Goal: Information Seeking & Learning: Learn about a topic

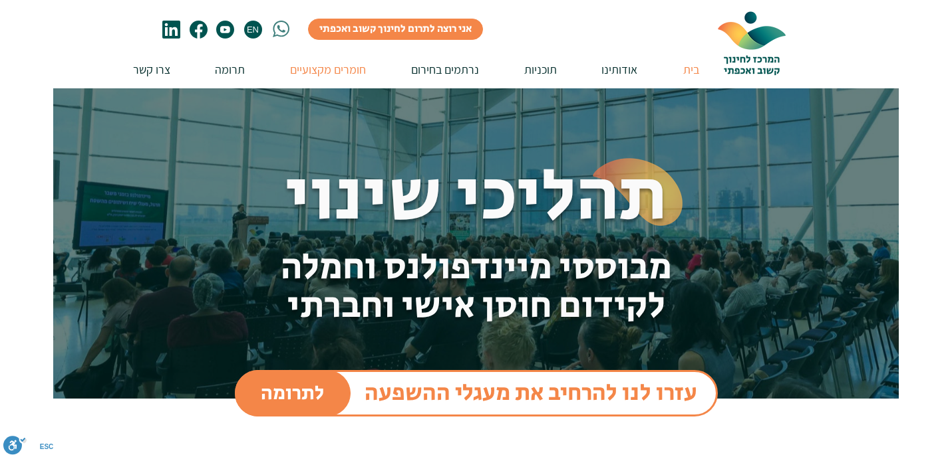
click at [323, 71] on p "חומרים מקצועיים" at bounding box center [327, 70] width 89 height 38
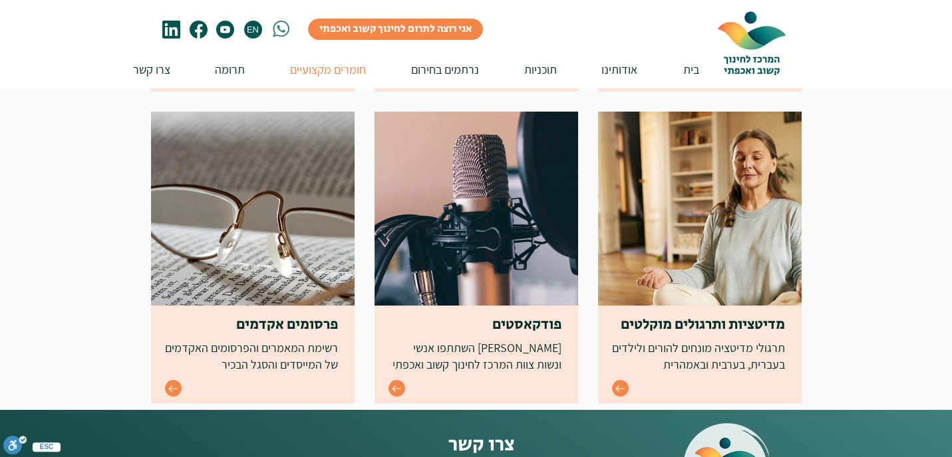
scroll to position [485, 0]
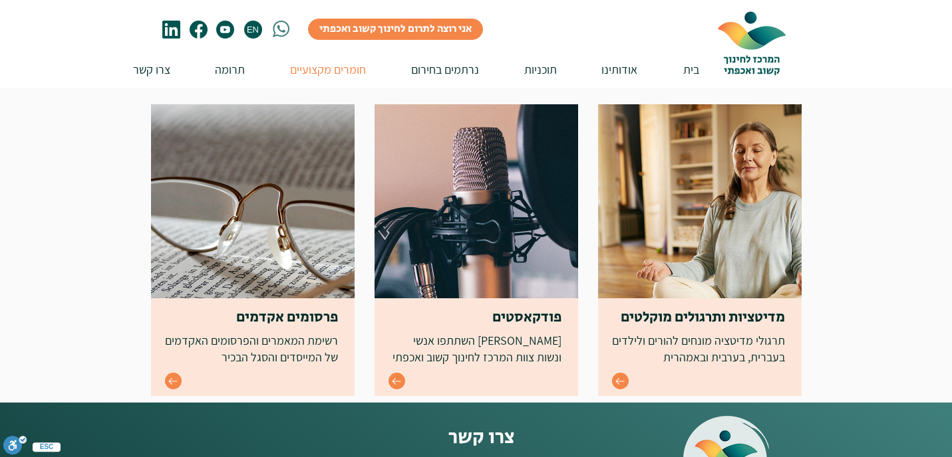
click at [654, 267] on img at bounding box center [699, 250] width 203 height 292
click at [620, 381] on icon "Go to" at bounding box center [619, 381] width 11 height 11
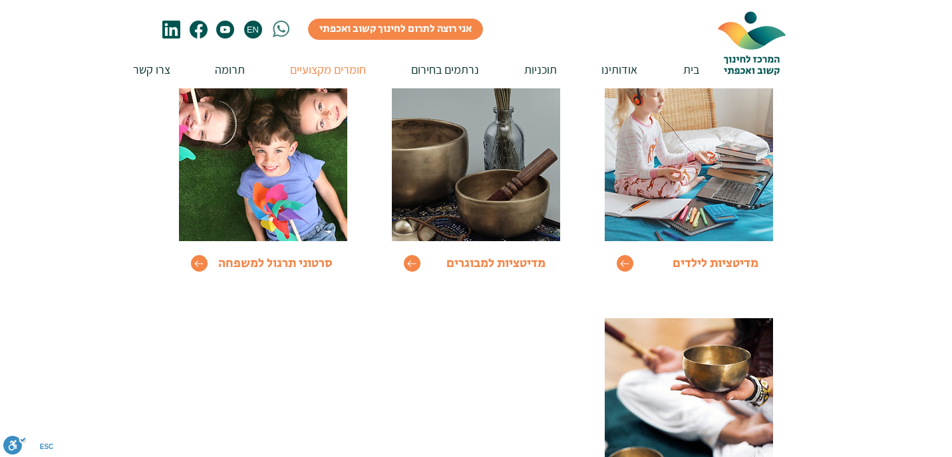
scroll to position [139, 0]
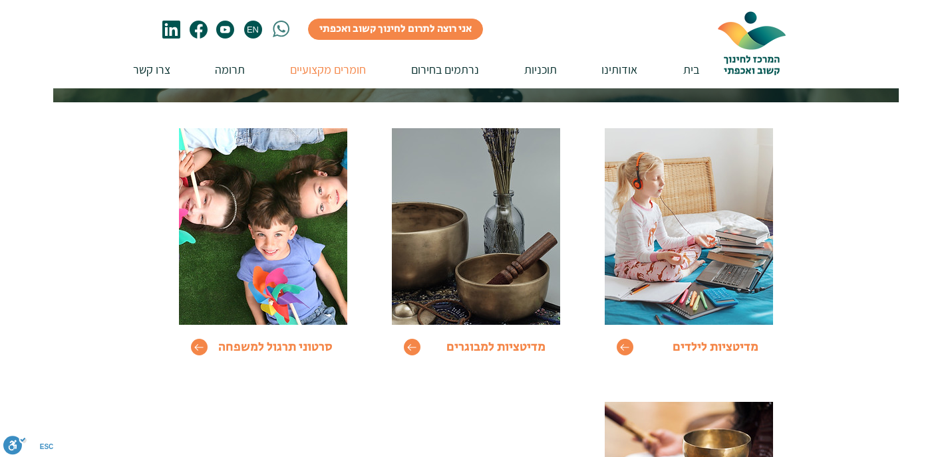
click at [632, 258] on img at bounding box center [688, 226] width 168 height 197
click at [622, 345] on icon "Go to" at bounding box center [624, 347] width 11 height 11
click at [626, 348] on icon "Go to" at bounding box center [624, 347] width 11 height 11
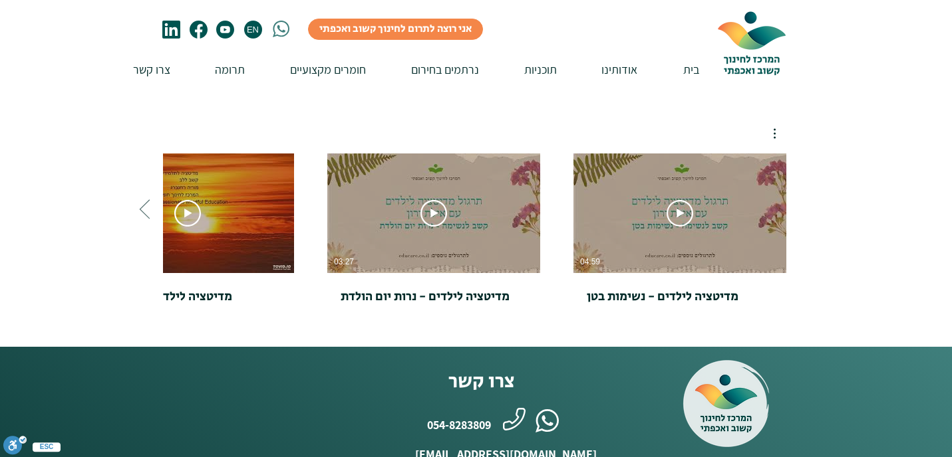
scroll to position [551, 0]
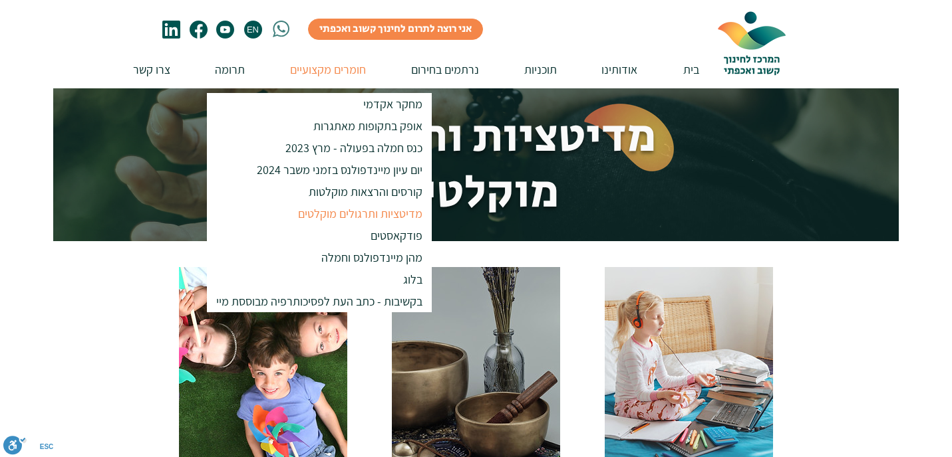
click at [344, 76] on p "חומרים מקצועיים" at bounding box center [327, 70] width 89 height 38
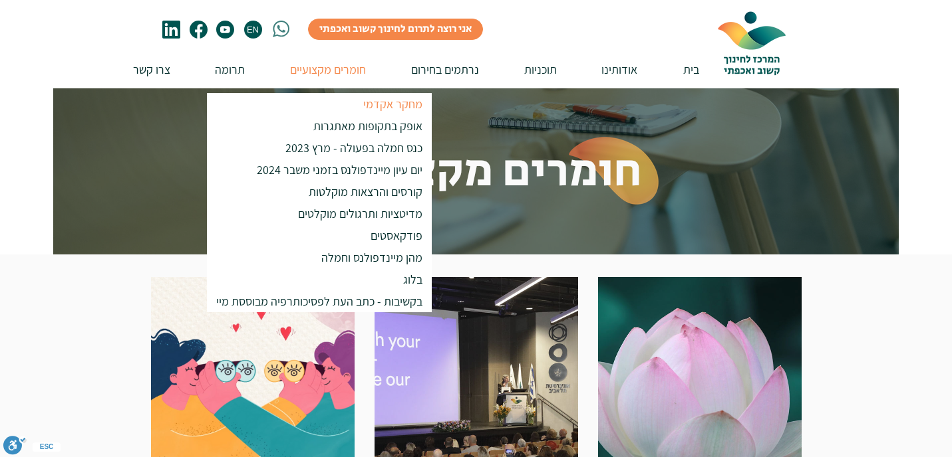
click at [370, 102] on p "מחקר אקדמי" at bounding box center [392, 104] width 71 height 22
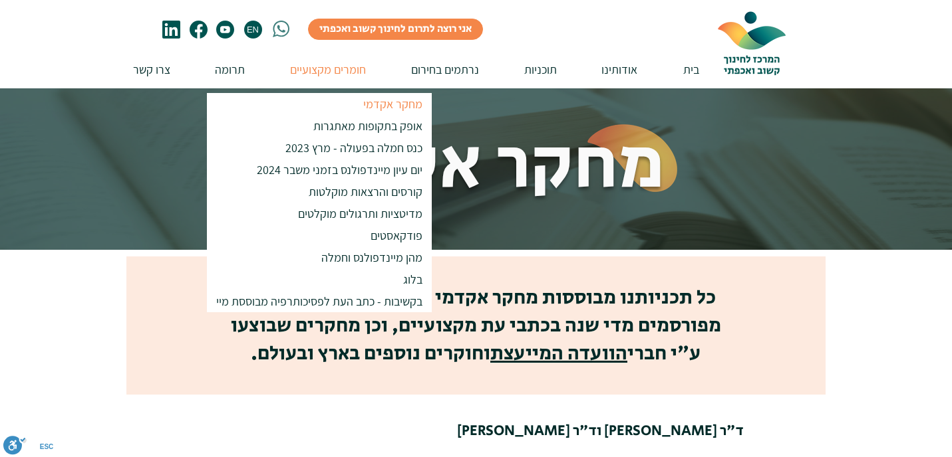
click at [66, 383] on div at bounding box center [476, 326] width 952 height 152
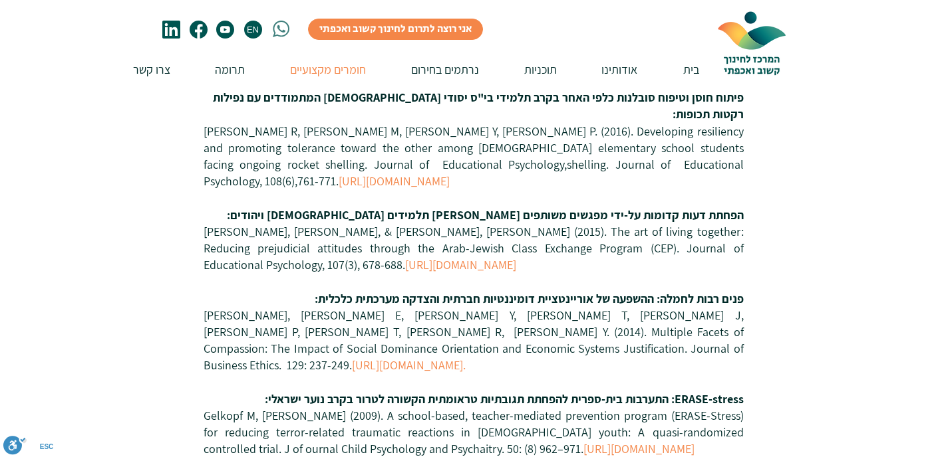
scroll to position [3228, 0]
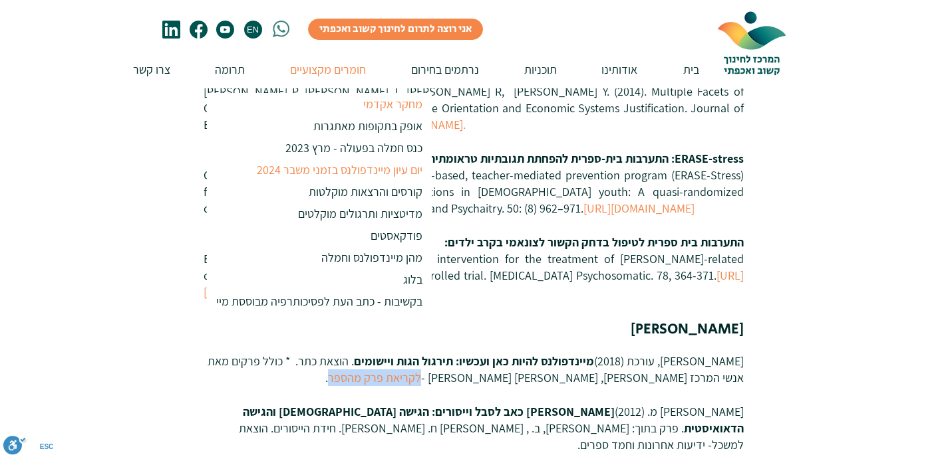
scroll to position [3333, 0]
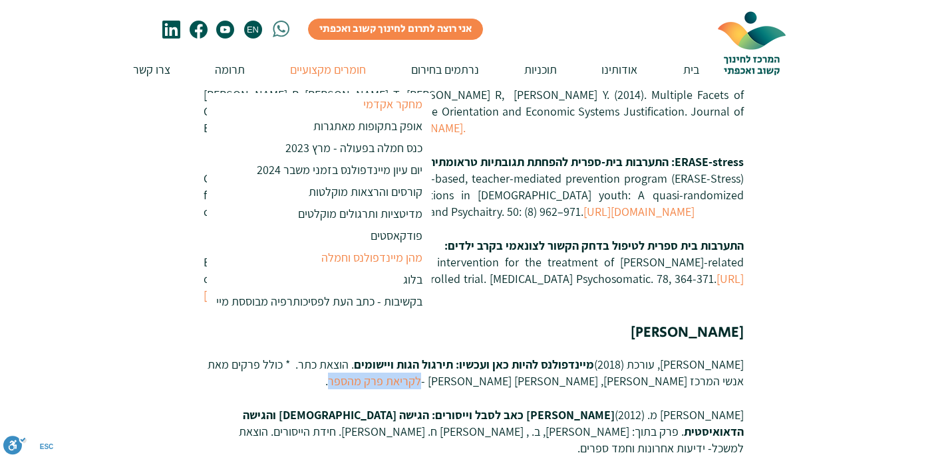
click at [365, 259] on p "מהן מיינדפולנס וחמלה" at bounding box center [371, 258] width 113 height 22
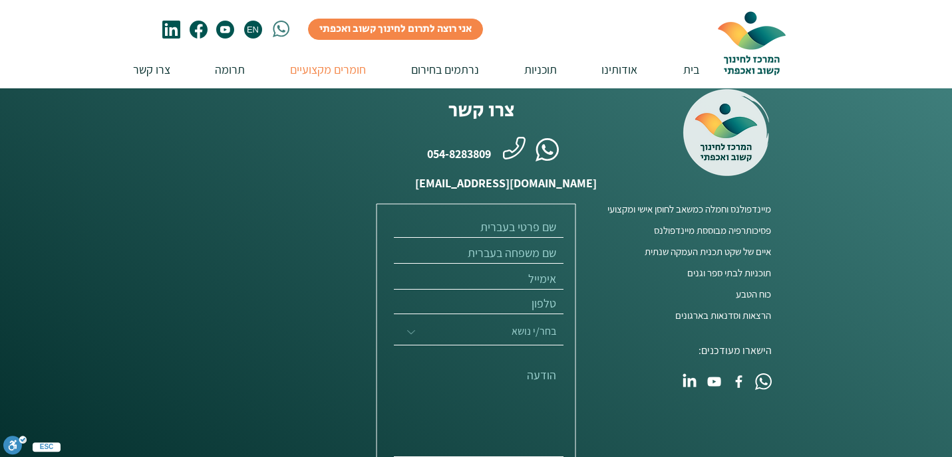
scroll to position [821, 0]
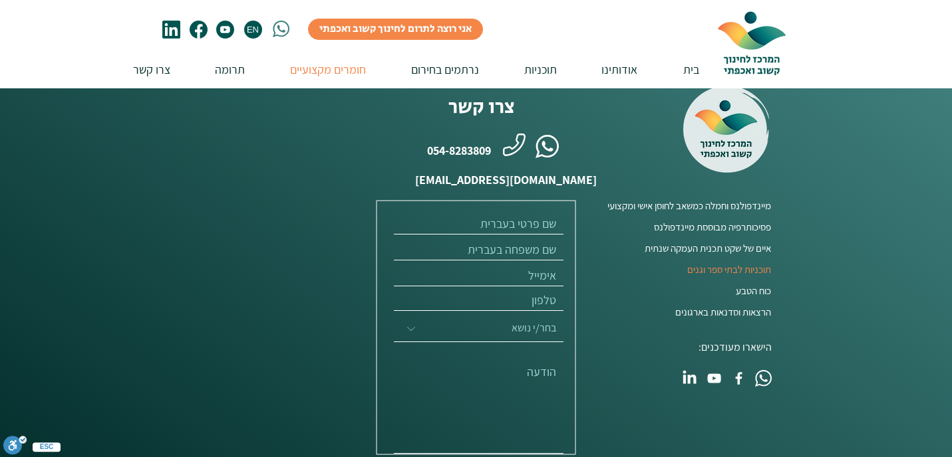
click at [750, 263] on span "תוכניות לבתי ספר וגנים" at bounding box center [729, 270] width 84 height 14
